Goal: Task Accomplishment & Management: Complete application form

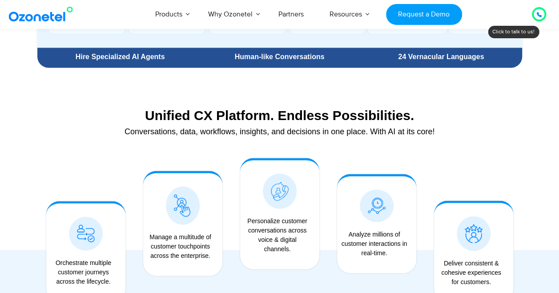
scroll to position [667, 0]
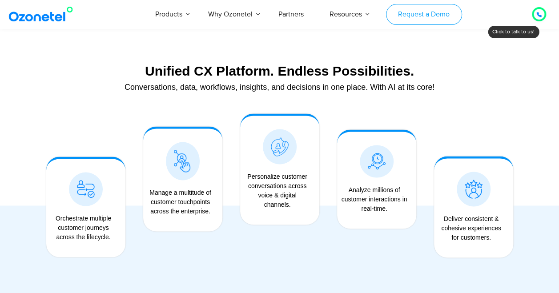
click at [439, 15] on link "Request a Demo" at bounding box center [424, 14] width 76 height 21
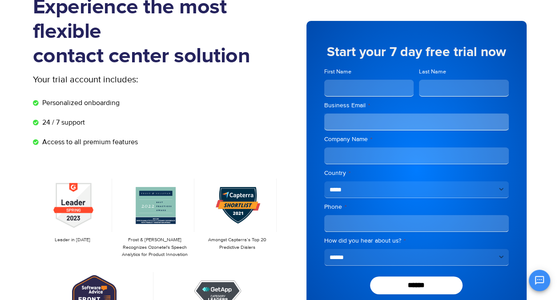
scroll to position [89, 0]
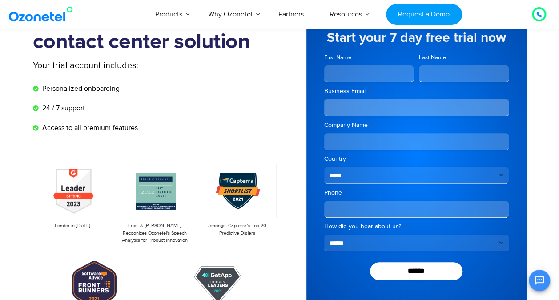
click at [345, 70] on input "First Name" at bounding box center [369, 73] width 90 height 17
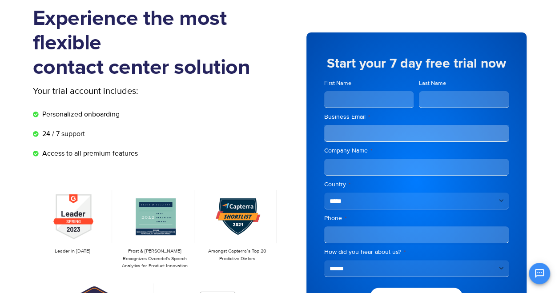
scroll to position [0, 0]
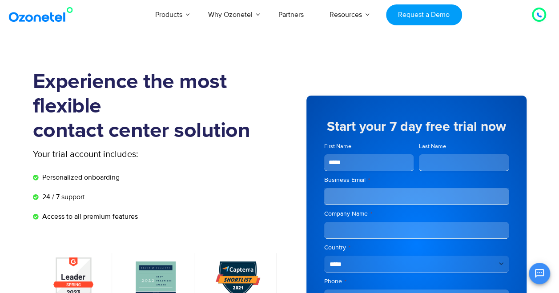
type input "*****"
type input "**********"
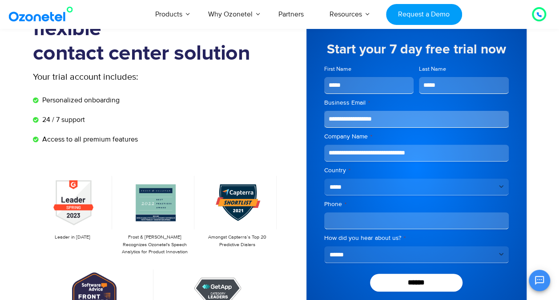
scroll to position [89, 0]
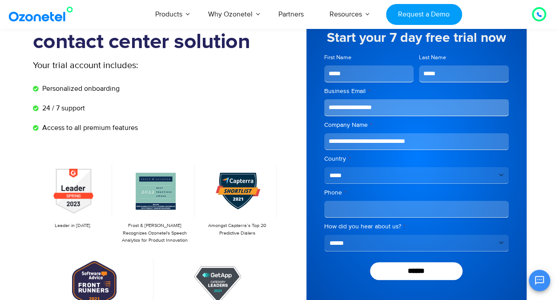
click at [349, 206] on input "Phone *" at bounding box center [416, 209] width 185 height 17
type input "**********"
click at [316, 219] on div "**********" at bounding box center [417, 156] width 220 height 298
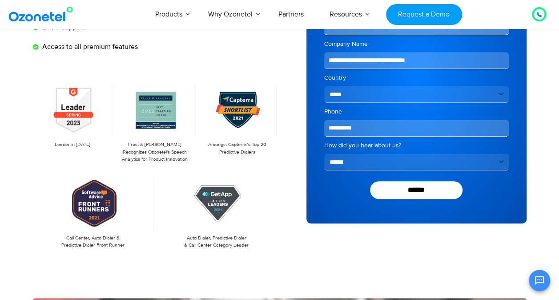
scroll to position [178, 0]
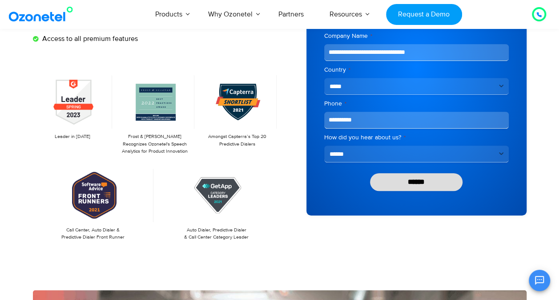
click at [399, 182] on input "******" at bounding box center [416, 182] width 93 height 18
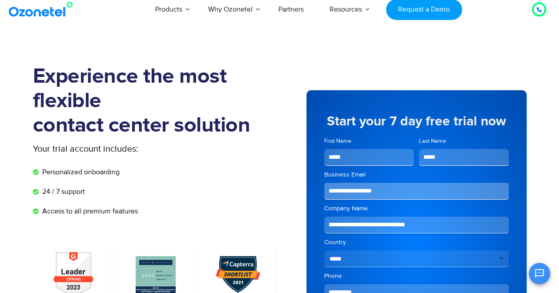
scroll to position [0, 0]
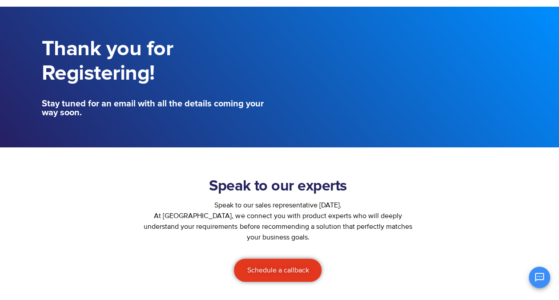
scroll to position [89, 0]
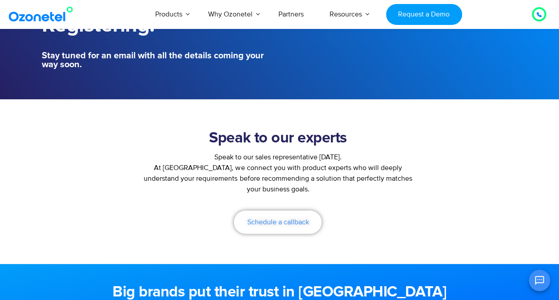
click at [289, 218] on span "Schedule a callback" at bounding box center [278, 221] width 62 height 7
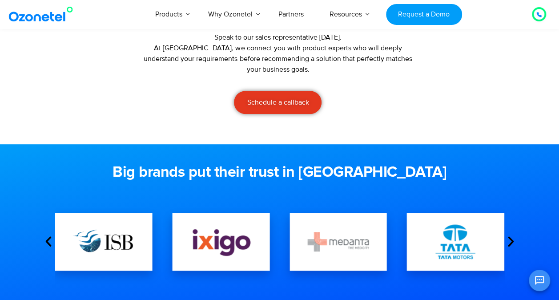
scroll to position [222, 0]
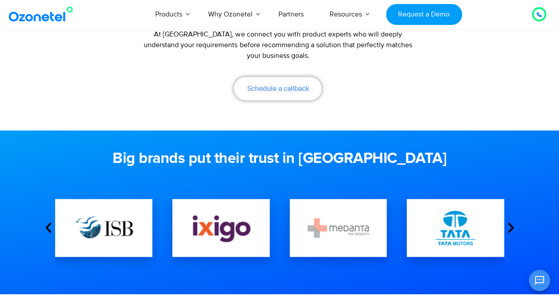
click at [271, 89] on span "Schedule a callback" at bounding box center [278, 88] width 62 height 7
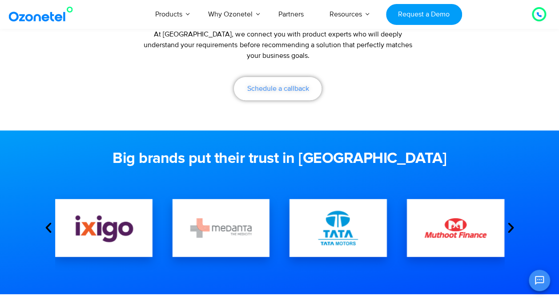
click at [290, 87] on span "Schedule a callback" at bounding box center [278, 88] width 62 height 7
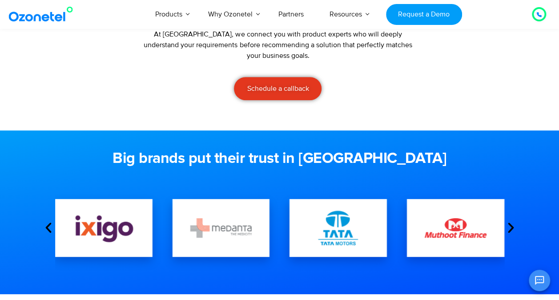
click at [510, 225] on icon "Next slide" at bounding box center [510, 227] width 13 height 13
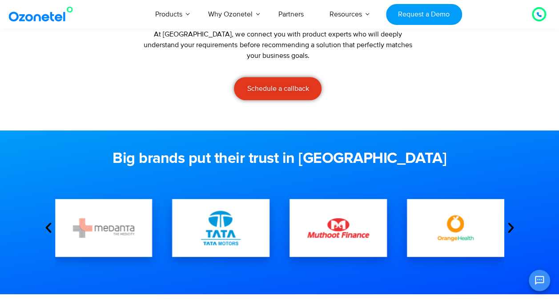
click at [510, 225] on icon "Next slide" at bounding box center [510, 227] width 13 height 13
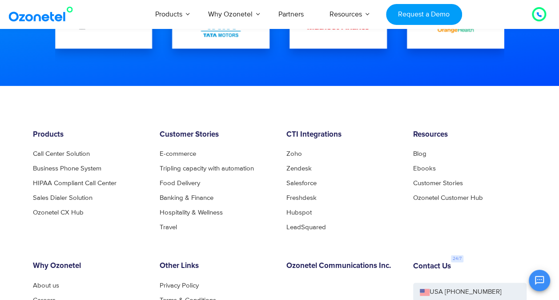
scroll to position [445, 0]
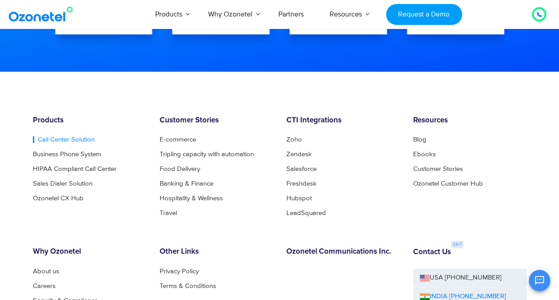
click at [76, 137] on link "Call Center Solution" at bounding box center [64, 139] width 62 height 7
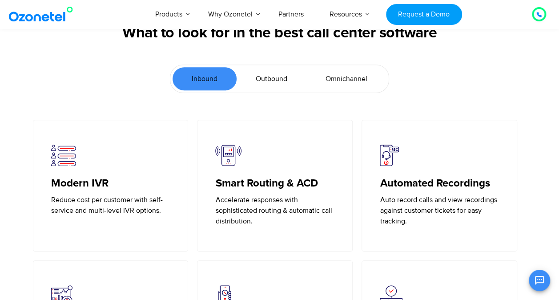
scroll to position [1913, 0]
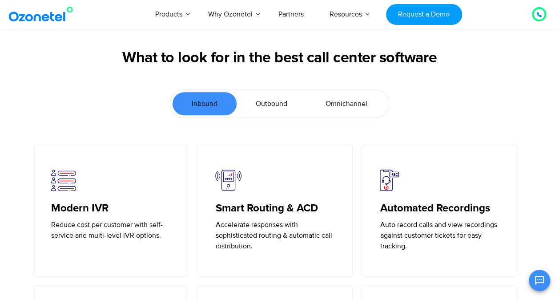
click at [261, 100] on span "Outbound" at bounding box center [272, 103] width 32 height 11
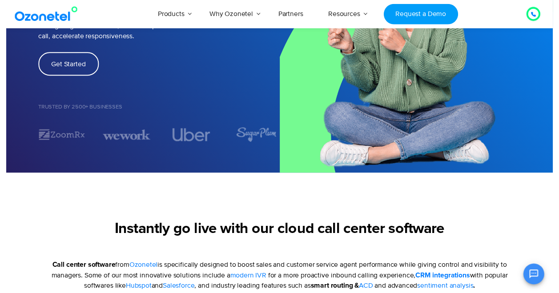
scroll to position [0, 0]
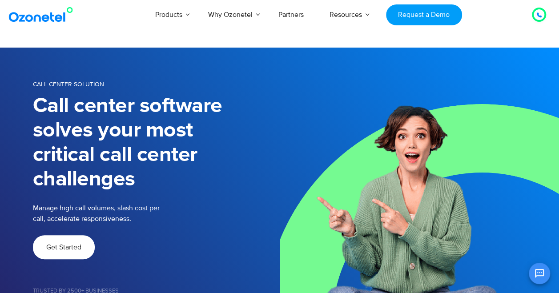
click at [66, 242] on link "Get Started" at bounding box center [64, 247] width 62 height 24
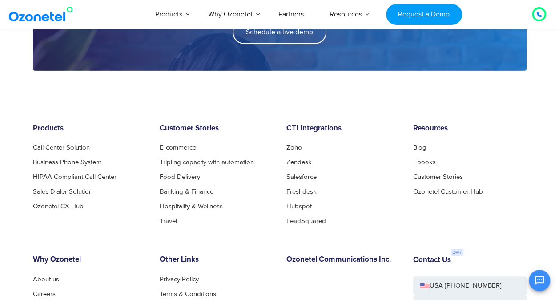
scroll to position [1424, 0]
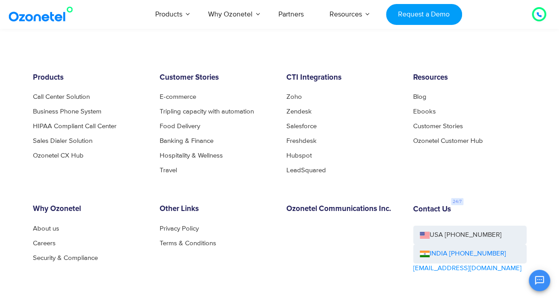
click at [540, 11] on div at bounding box center [538, 14] width 5 height 11
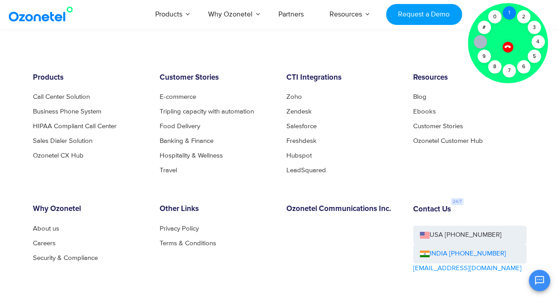
click at [508, 12] on div "1" at bounding box center [509, 12] width 13 height 13
click at [508, 45] on icon at bounding box center [507, 47] width 6 height 6
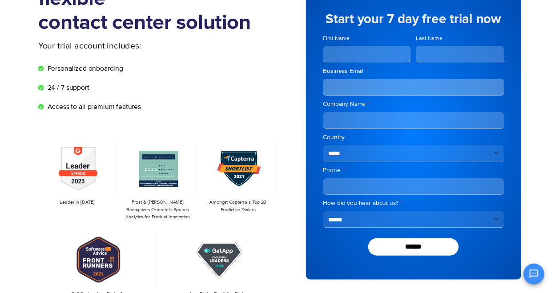
scroll to position [0, 0]
